Goal: Task Accomplishment & Management: Use online tool/utility

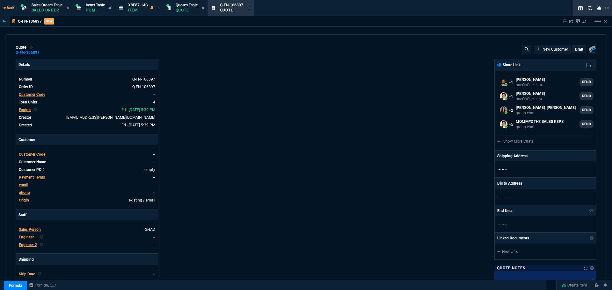
select select "12: [PERSON_NAME]"
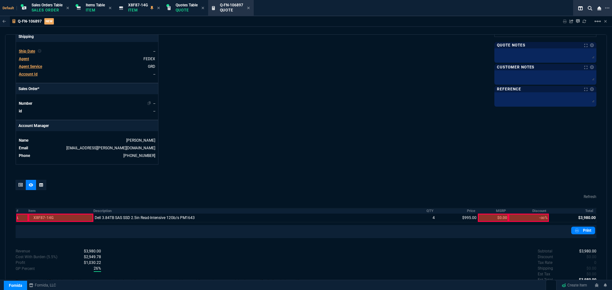
scroll to position [256, 0]
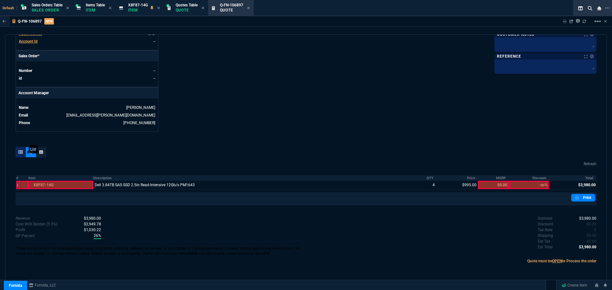
click at [21, 153] on icon at bounding box center [20, 152] width 4 height 4
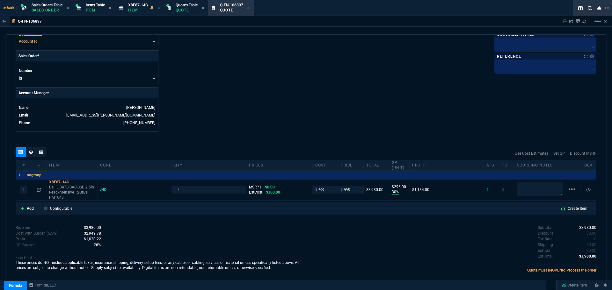
type input "30"
type input "296"
click at [329, 191] on input "699" at bounding box center [325, 189] width 20 height 7
type input "680"
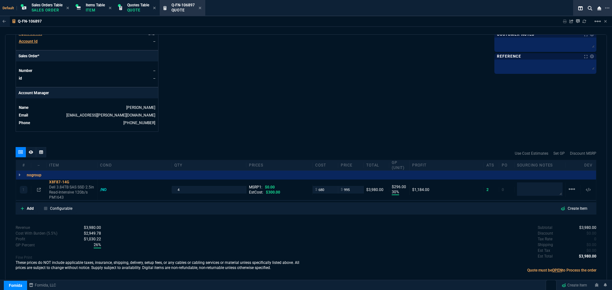
type input "680"
type input "32"
type input "315"
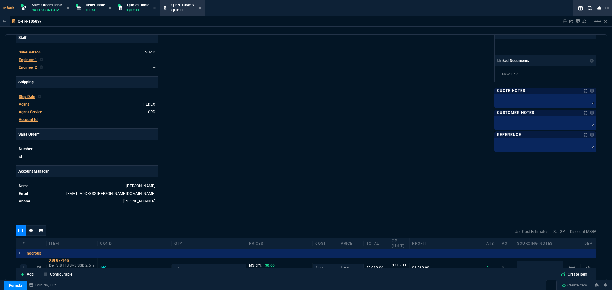
scroll to position [74, 0]
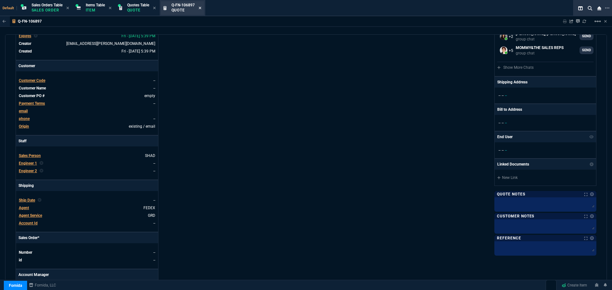
click at [201, 7] on icon at bounding box center [200, 8] width 3 height 4
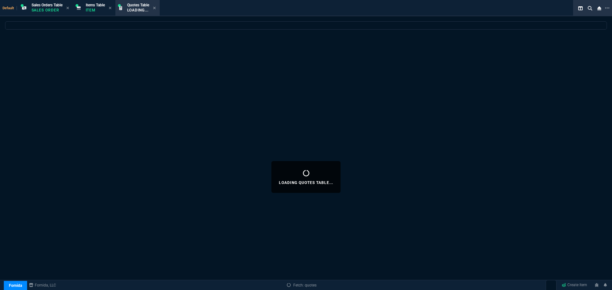
click at [155, 8] on icon at bounding box center [154, 8] width 3 height 3
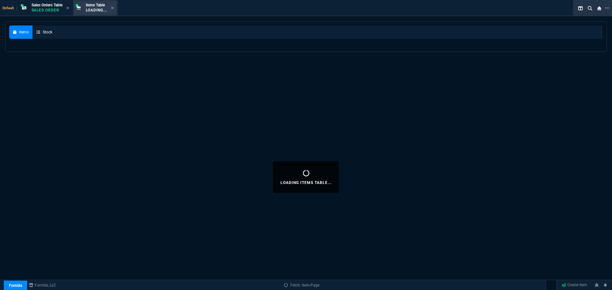
select select
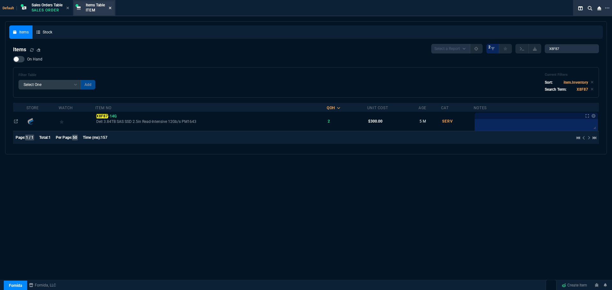
click at [112, 7] on icon at bounding box center [110, 8] width 3 height 4
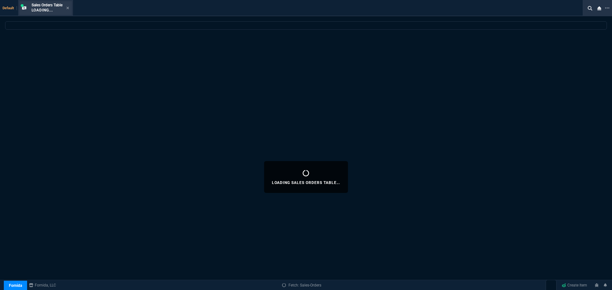
click at [56, 7] on span "Sales Orders Table" at bounding box center [47, 5] width 31 height 4
select select
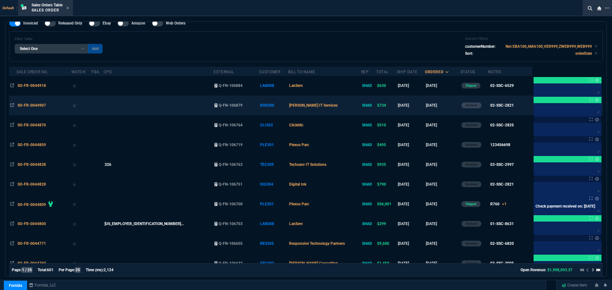
scroll to position [32, 0]
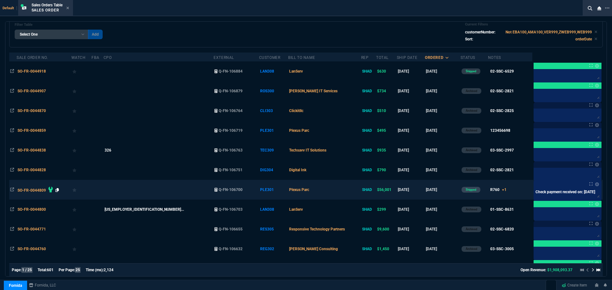
click at [58, 190] on icon at bounding box center [57, 190] width 4 height 4
click at [32, 190] on span "SO-FR-0044809" at bounding box center [32, 190] width 28 height 4
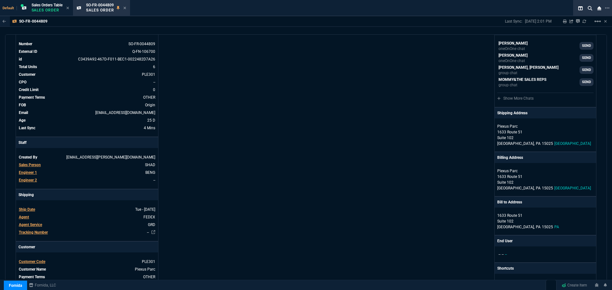
scroll to position [96, 0]
